Goal: Transaction & Acquisition: Purchase product/service

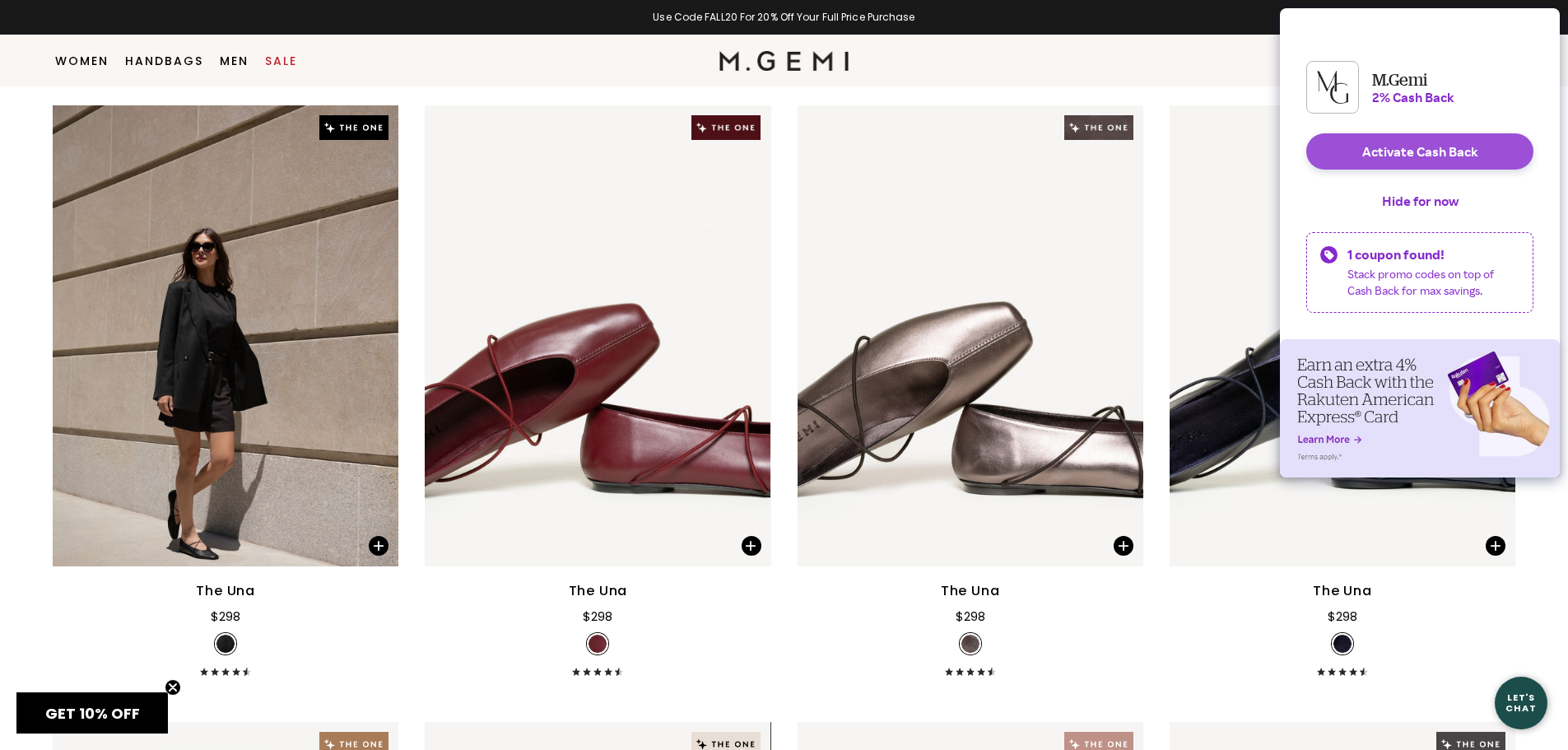
click at [1346, 166] on button "Activate Cash Back" at bounding box center [1420, 151] width 227 height 36
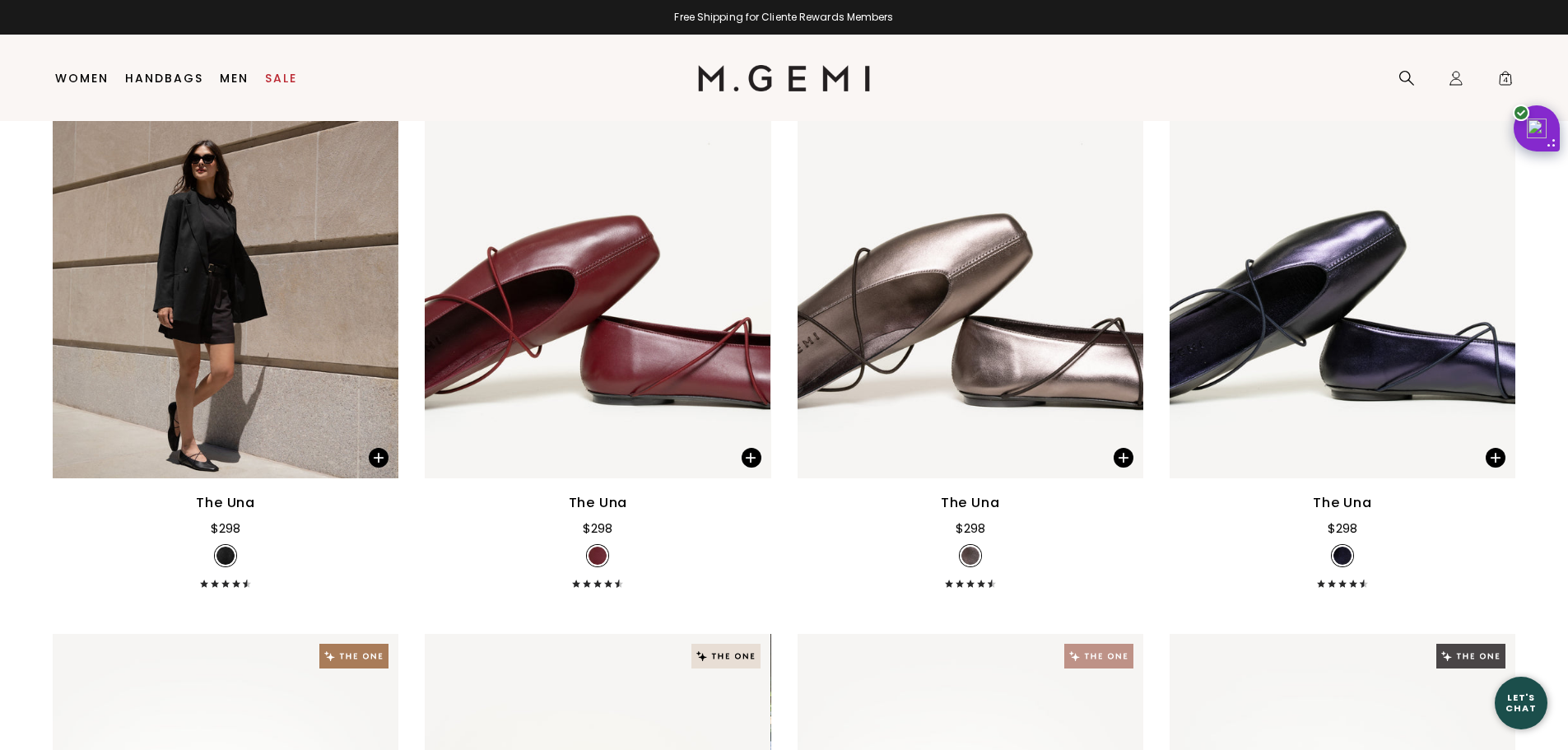
scroll to position [34, 0]
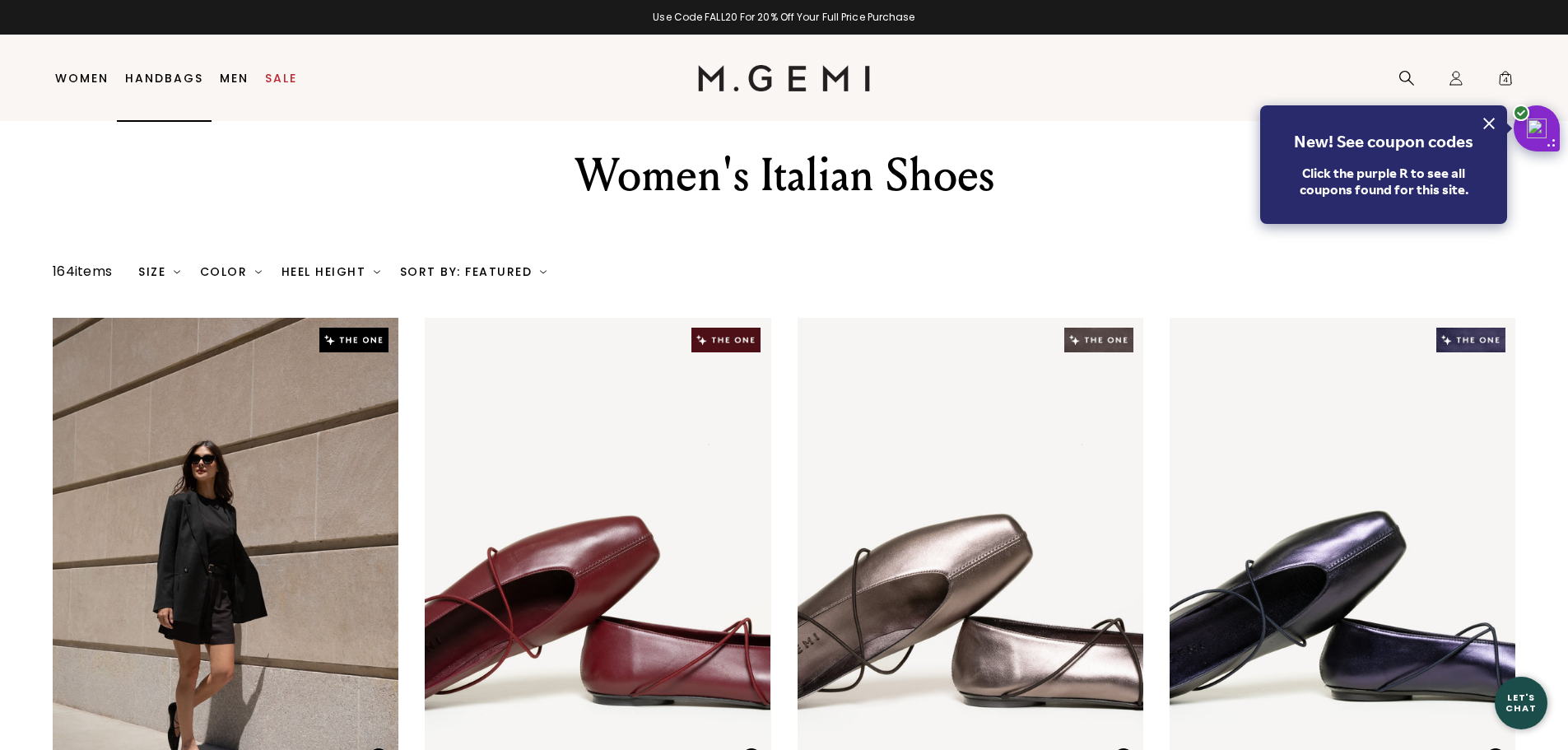
click at [162, 81] on link "Handbags" at bounding box center [164, 78] width 78 height 13
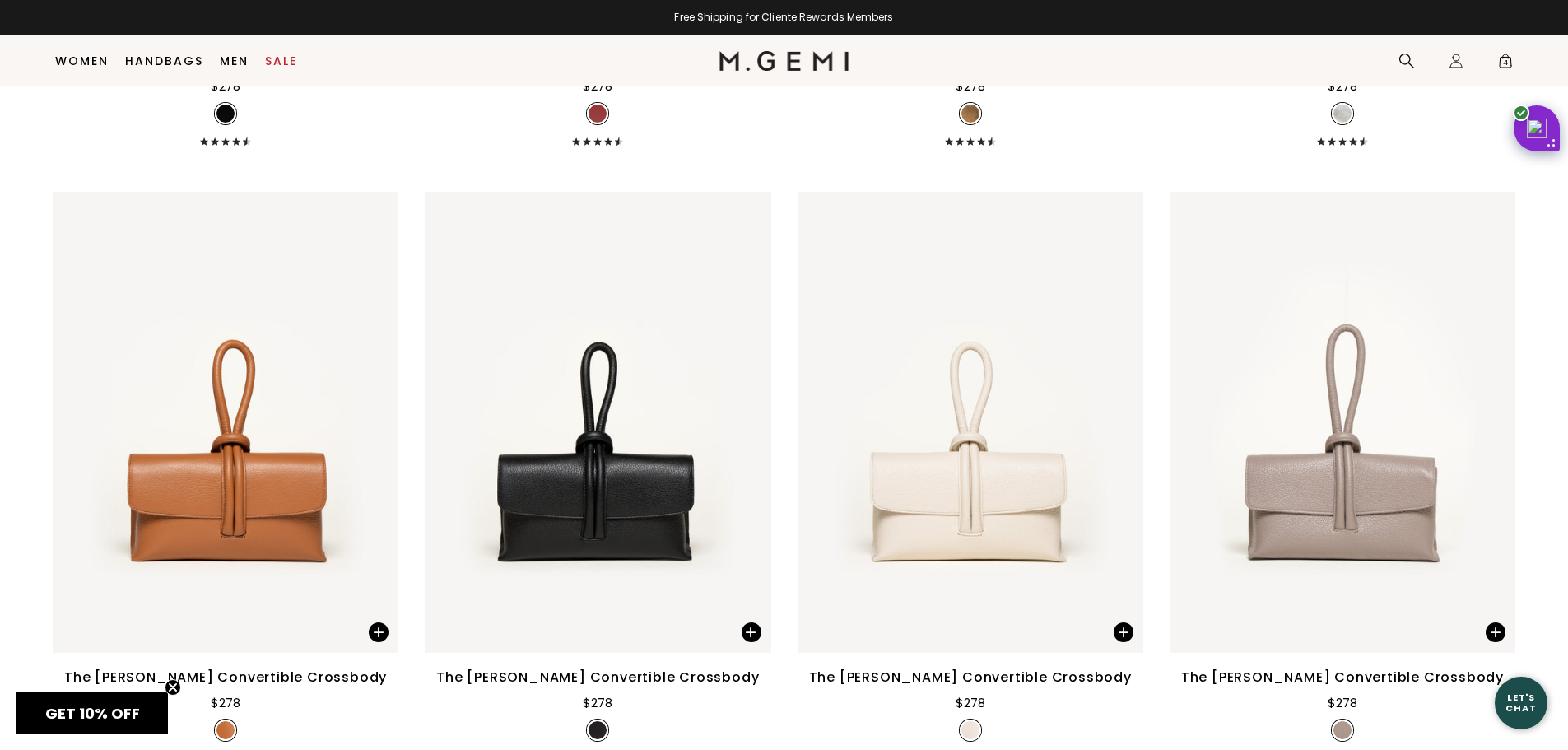
scroll to position [4495, 0]
